Goal: Information Seeking & Learning: Learn about a topic

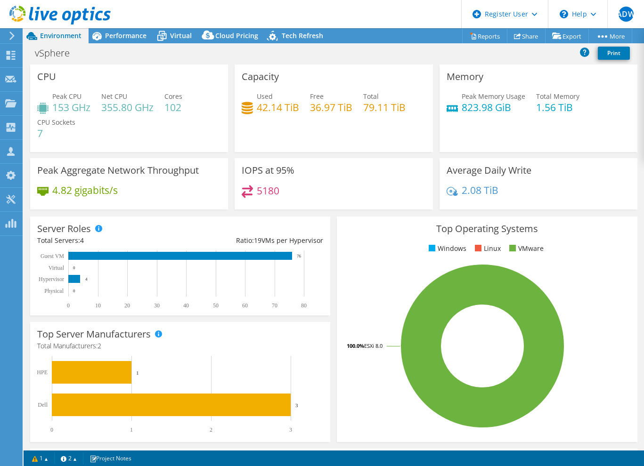
select select "EUFrankfurt"
select select "USD"
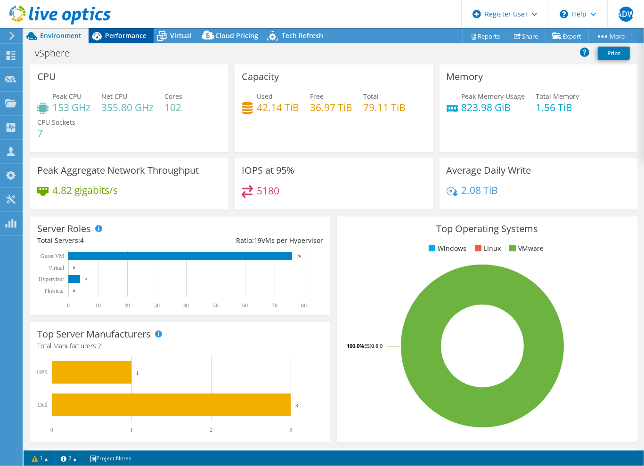
click at [122, 36] on span "Performance" at bounding box center [125, 35] width 41 height 9
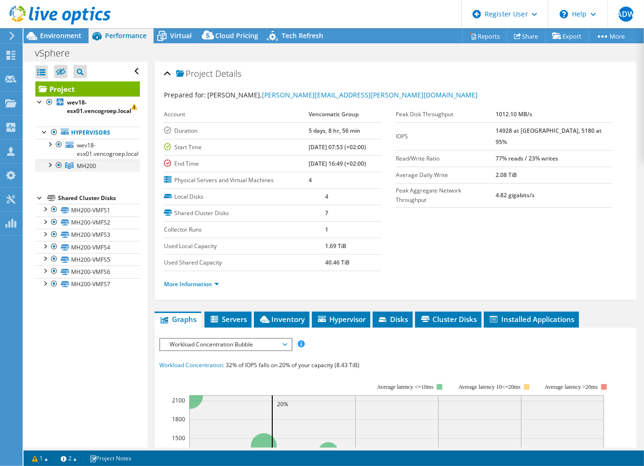
click at [58, 166] on div at bounding box center [58, 165] width 9 height 11
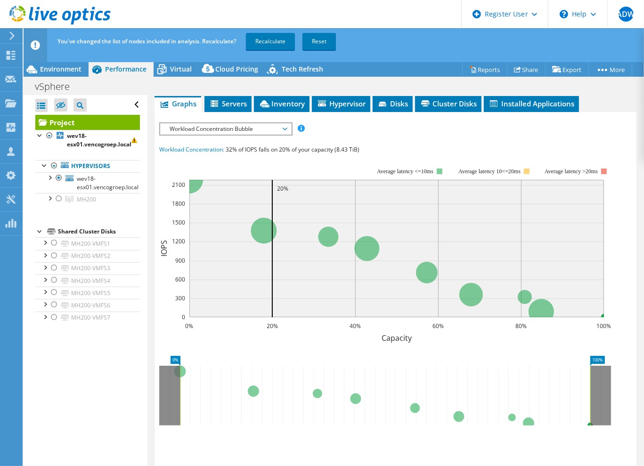
scroll to position [188, 0]
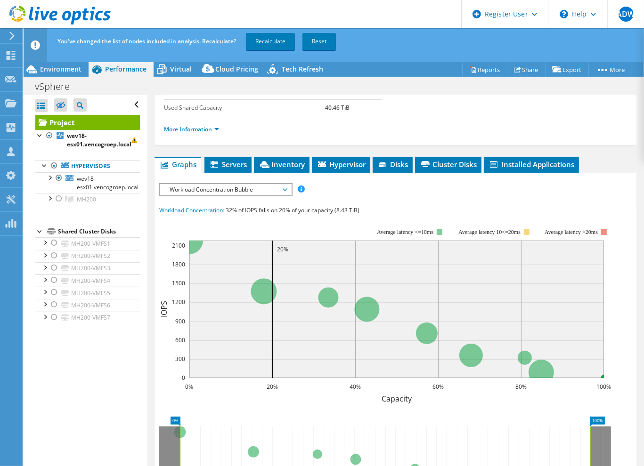
click at [249, 189] on span "Workload Concentration Bubble" at bounding box center [225, 189] width 121 height 11
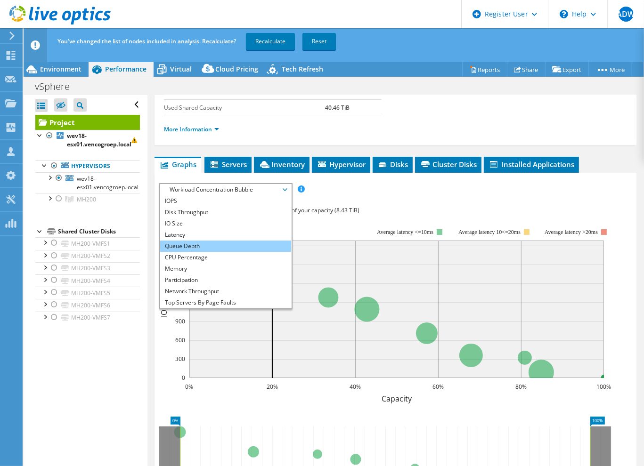
click at [195, 242] on li "Queue Depth" at bounding box center [225, 246] width 130 height 11
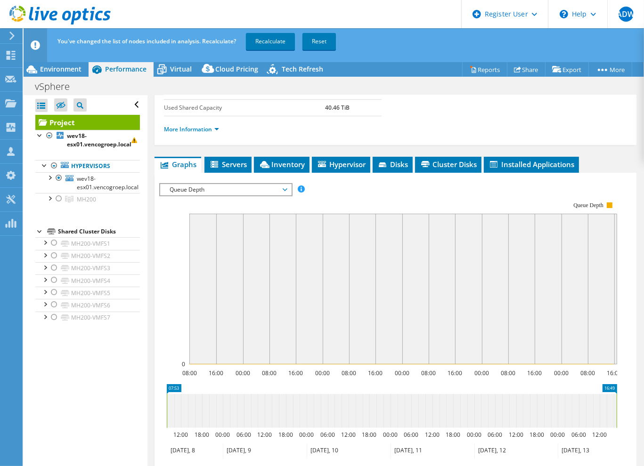
click at [222, 185] on span "Queue Depth" at bounding box center [225, 189] width 121 height 11
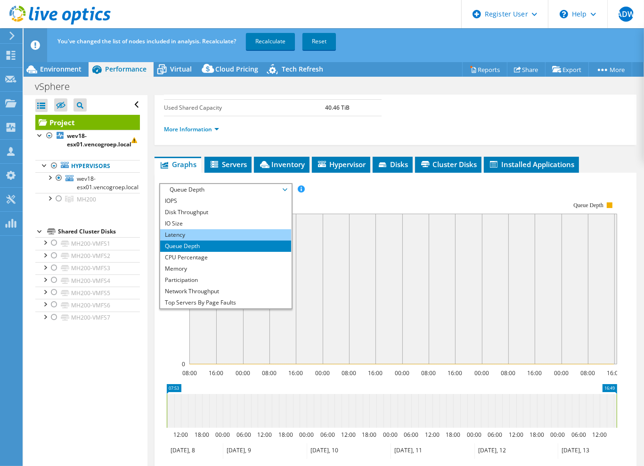
click at [200, 232] on li "Latency" at bounding box center [225, 234] width 130 height 11
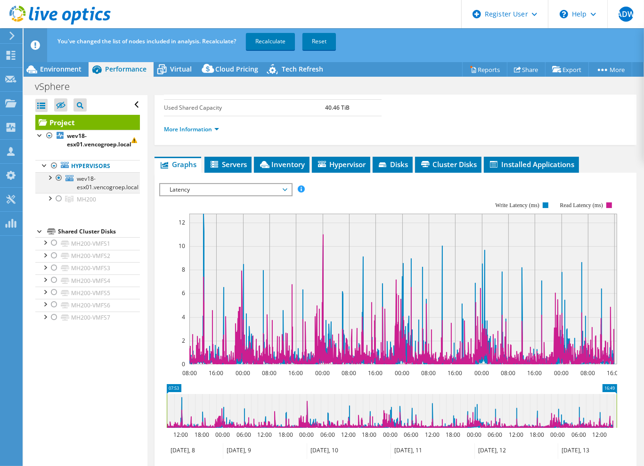
click at [59, 176] on div at bounding box center [58, 177] width 9 height 11
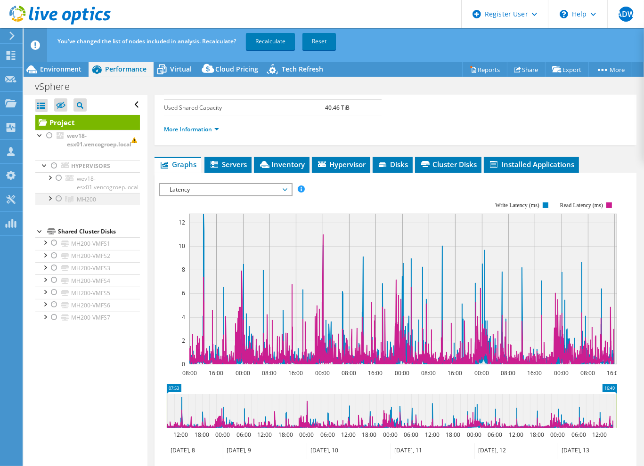
click at [57, 198] on div at bounding box center [58, 198] width 9 height 11
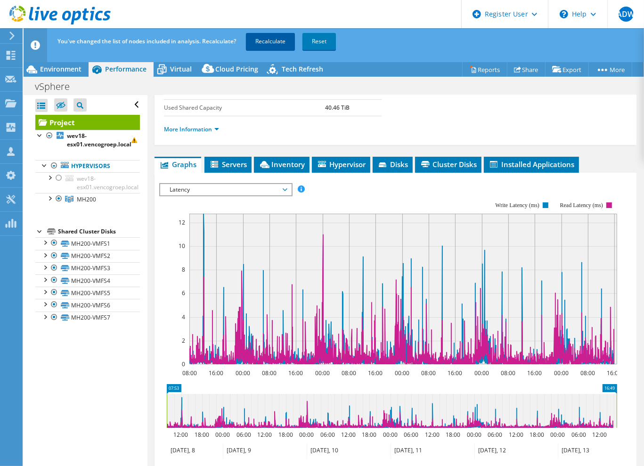
click at [272, 42] on link "Recalculate" at bounding box center [270, 41] width 49 height 17
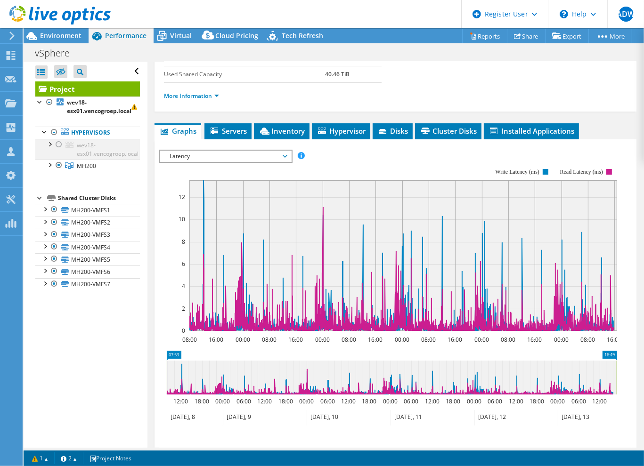
drag, startPoint x: 57, startPoint y: 143, endPoint x: 57, endPoint y: 149, distance: 6.2
click at [57, 143] on div at bounding box center [58, 144] width 9 height 11
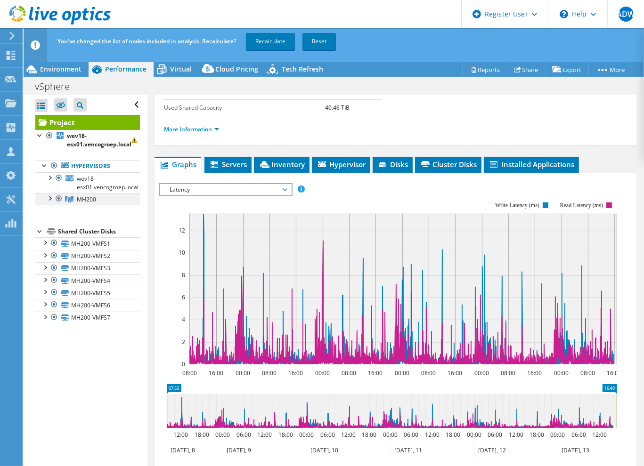
click at [57, 198] on div at bounding box center [58, 198] width 9 height 11
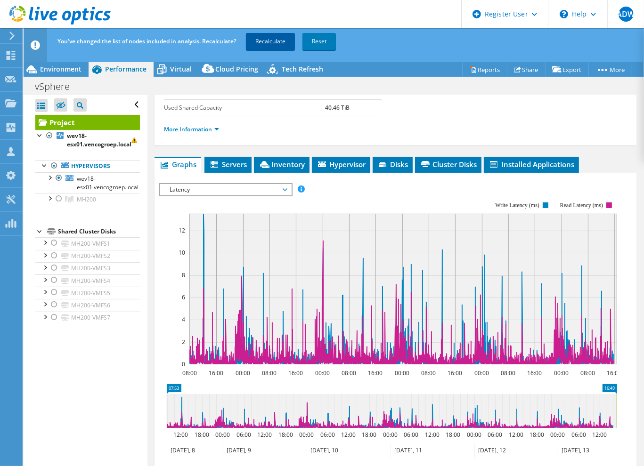
click at [273, 39] on link "Recalculate" at bounding box center [270, 41] width 49 height 17
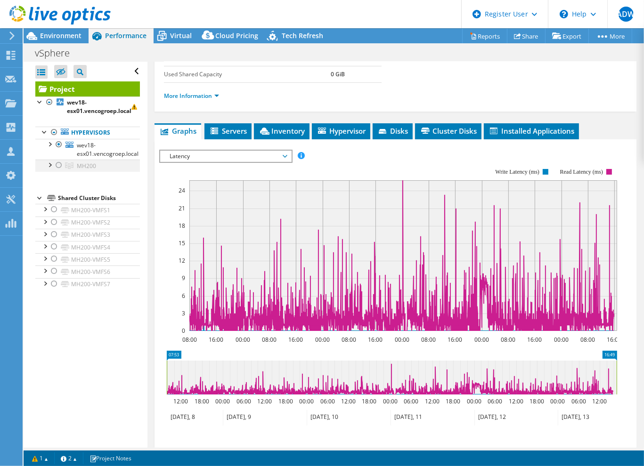
click at [57, 166] on div at bounding box center [58, 165] width 9 height 11
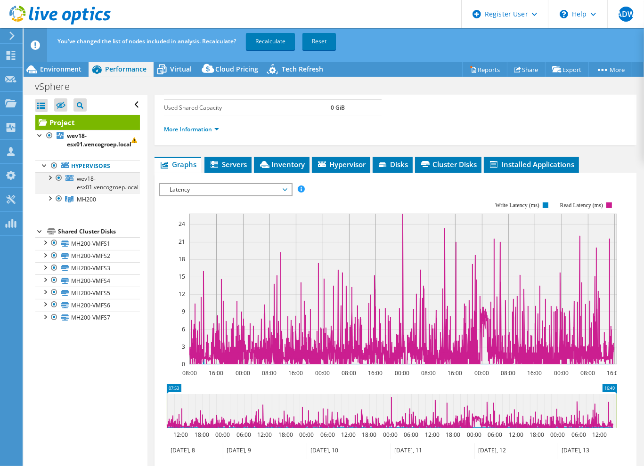
click at [59, 176] on div at bounding box center [58, 177] width 9 height 11
click at [268, 41] on link "Recalculate" at bounding box center [270, 41] width 49 height 17
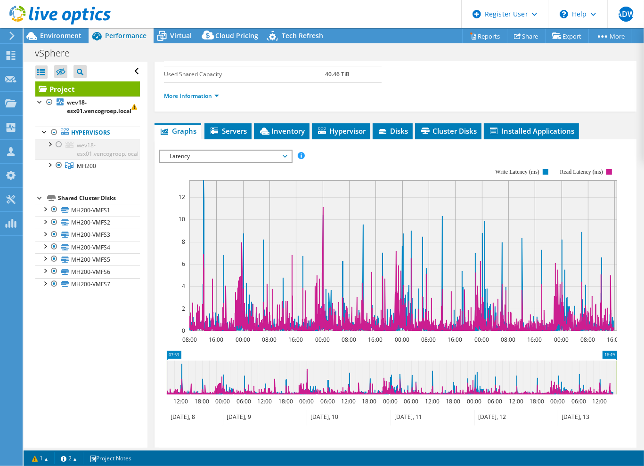
click at [52, 143] on div at bounding box center [49, 143] width 9 height 9
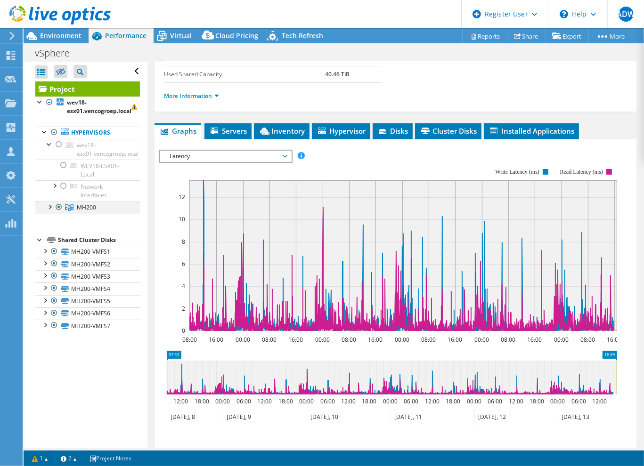
click at [49, 204] on div at bounding box center [49, 206] width 9 height 9
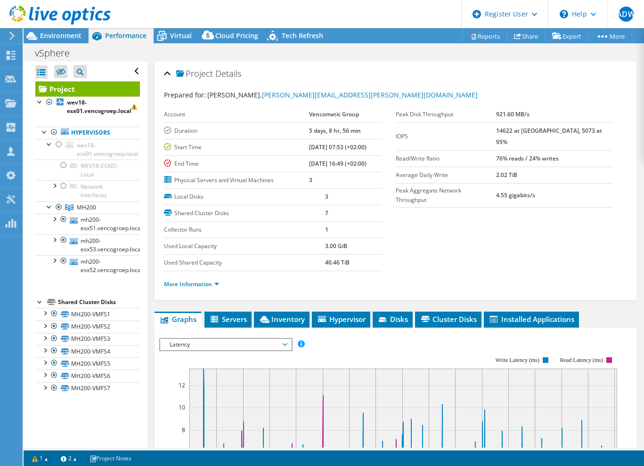
select select "EUFrankfurt"
select select "USD"
